Goal: Communication & Community: Participate in discussion

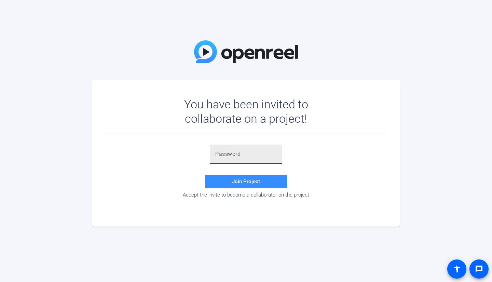
click at [251, 155] on input "text" at bounding box center [246, 154] width 62 height 8
paste input "UvTy!4"
type input "UvTy!4"
click at [247, 179] on span "Join Project" at bounding box center [246, 181] width 28 height 6
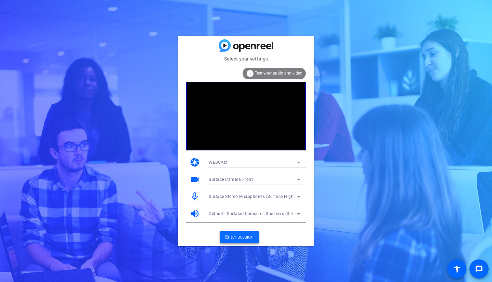
click at [248, 237] on span "Enter session" at bounding box center [239, 236] width 28 height 7
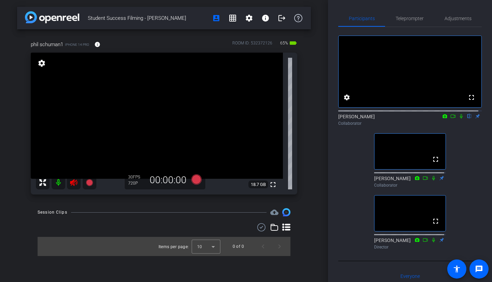
click at [459, 119] on icon at bounding box center [461, 116] width 5 height 5
click at [410, 23] on span "Teleprompter" at bounding box center [410, 18] width 28 height 16
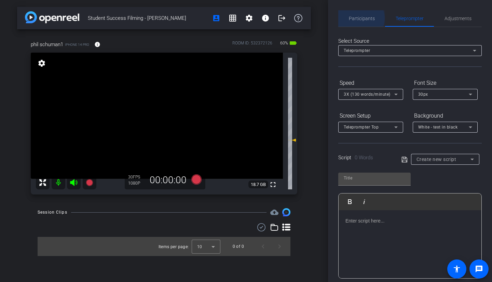
click at [357, 18] on span "Participants" at bounding box center [362, 18] width 26 height 5
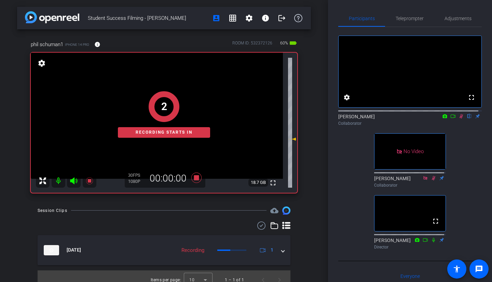
click at [459, 119] on icon at bounding box center [461, 116] width 5 height 5
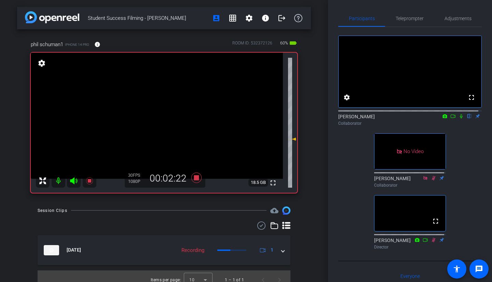
click at [460, 119] on icon at bounding box center [461, 116] width 5 height 5
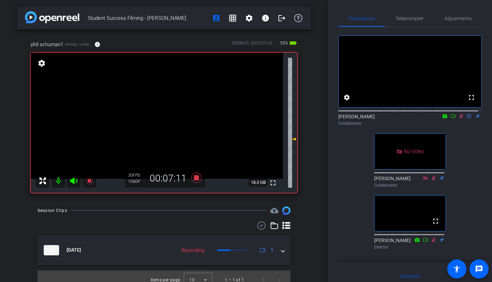
click at [460, 119] on icon at bounding box center [461, 116] width 5 height 5
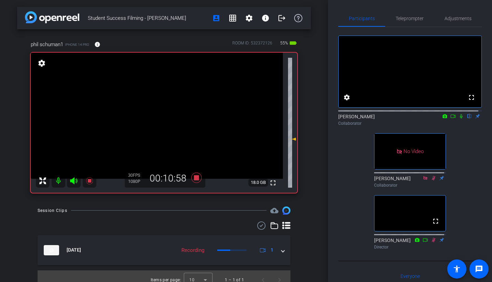
click at [460, 119] on icon at bounding box center [461, 116] width 3 height 4
click at [460, 119] on icon at bounding box center [462, 116] width 4 height 4
click at [460, 119] on icon at bounding box center [461, 116] width 3 height 4
click at [460, 119] on icon at bounding box center [462, 116] width 4 height 4
click at [460, 119] on icon at bounding box center [461, 116] width 3 height 4
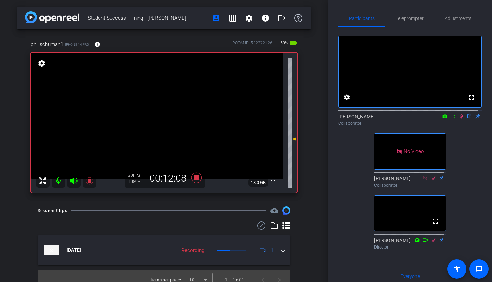
click at [460, 119] on icon at bounding box center [462, 116] width 4 height 4
click at [460, 119] on icon at bounding box center [461, 116] width 3 height 4
click at [460, 119] on icon at bounding box center [462, 116] width 4 height 4
click at [460, 119] on icon at bounding box center [461, 116] width 3 height 4
click at [460, 119] on icon at bounding box center [462, 116] width 4 height 4
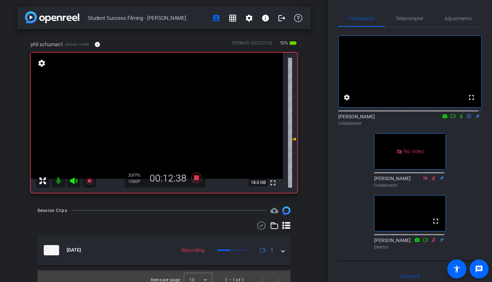
click at [460, 119] on icon at bounding box center [461, 116] width 3 height 4
click at [460, 119] on icon at bounding box center [462, 116] width 4 height 4
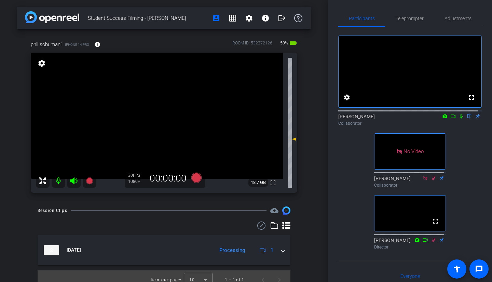
click at [459, 119] on icon at bounding box center [461, 116] width 5 height 5
click at [460, 119] on icon at bounding box center [462, 116] width 4 height 4
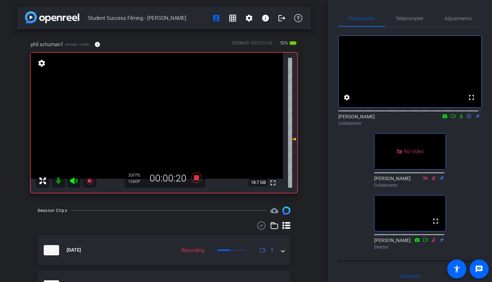
click at [459, 119] on icon at bounding box center [461, 116] width 5 height 5
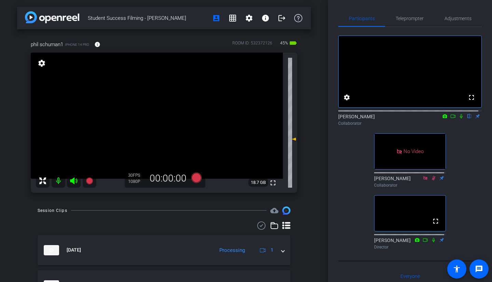
click at [460, 119] on icon at bounding box center [461, 116] width 3 height 4
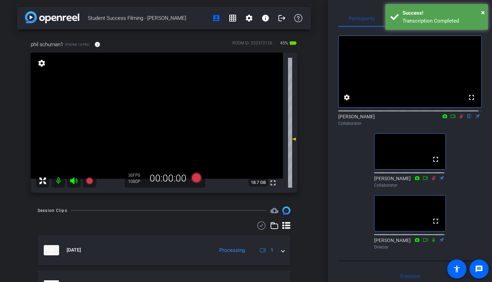
click at [459, 119] on icon at bounding box center [461, 116] width 5 height 5
